Goal: Check status: Check status

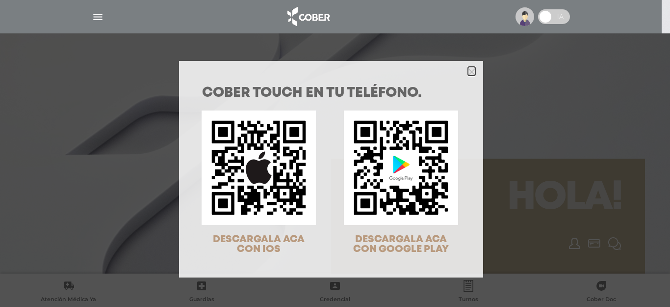
click at [468, 73] on polygon "Close" at bounding box center [471, 71] width 7 height 7
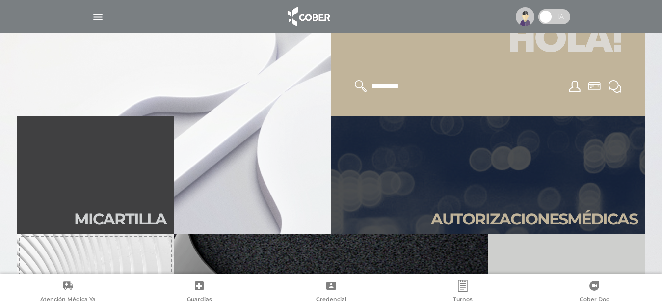
scroll to position [169, 0]
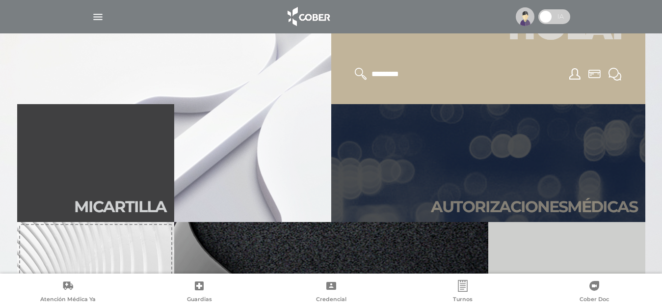
click at [568, 203] on h2 "Autori zaciones médicas" at bounding box center [534, 206] width 207 height 19
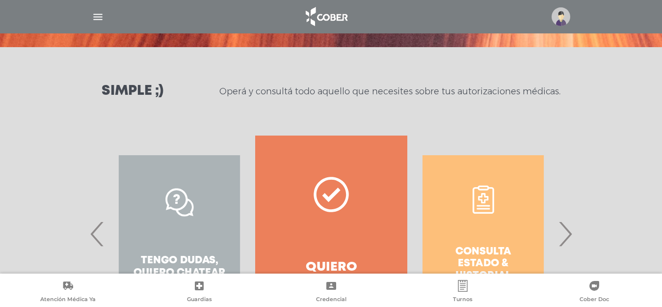
scroll to position [105, 0]
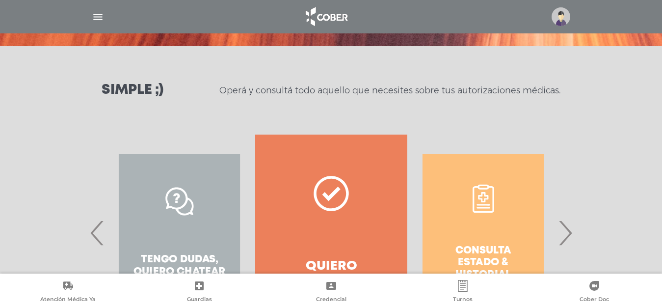
click at [566, 236] on span "›" at bounding box center [564, 232] width 19 height 53
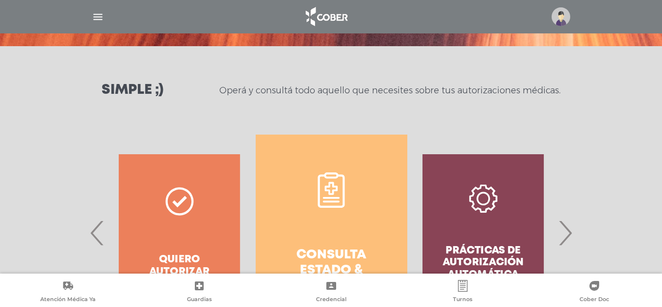
click at [362, 236] on link "Consulta estado & historial" at bounding box center [332, 232] width 152 height 196
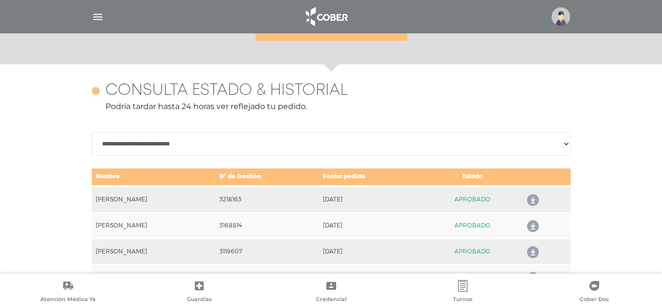
scroll to position [436, 0]
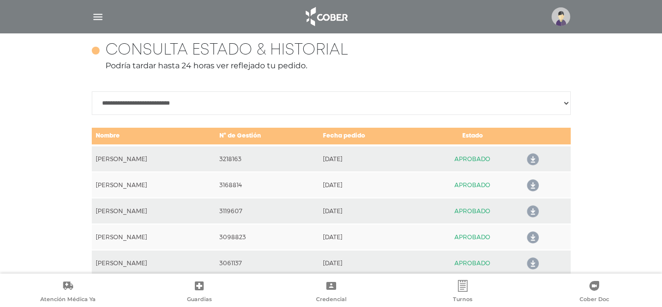
click at [536, 159] on icon at bounding box center [531, 160] width 16 height 16
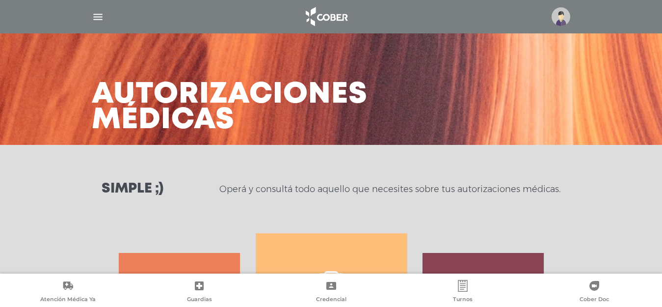
scroll to position [0, 0]
